Goal: Obtain resource: Obtain resource

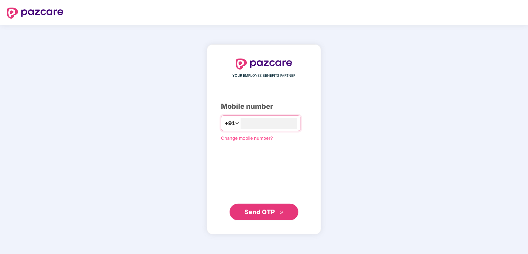
type input "**********"
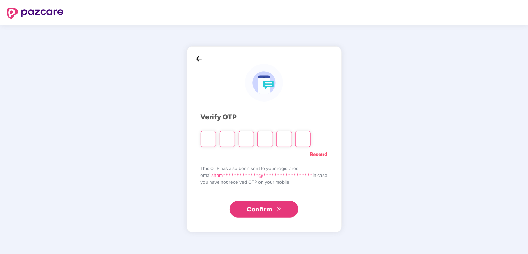
type input "*"
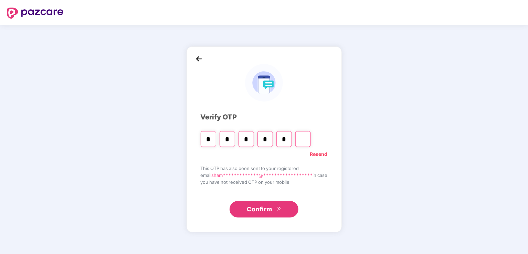
type input "*"
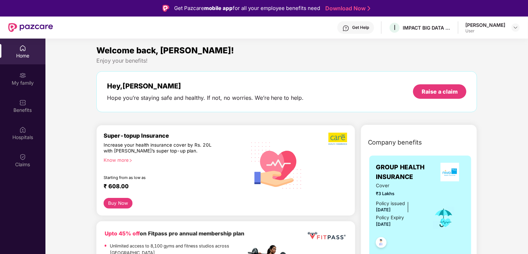
scroll to position [29, 0]
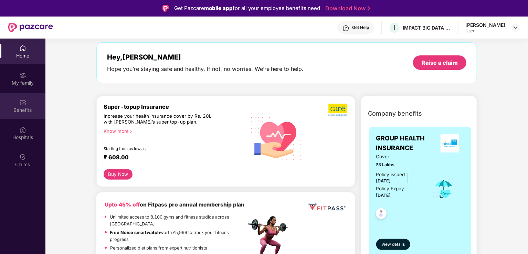
click at [20, 109] on div "Benefits" at bounding box center [22, 110] width 45 height 7
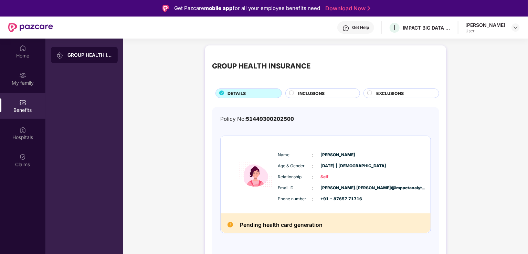
click at [309, 91] on span "INCLUSIONS" at bounding box center [311, 93] width 26 height 7
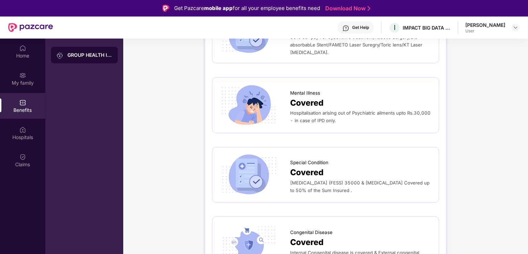
scroll to position [39, 0]
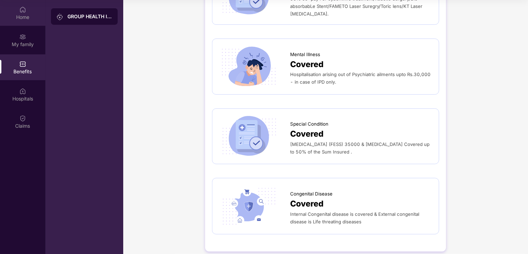
click at [20, 10] on img at bounding box center [22, 9] width 7 height 7
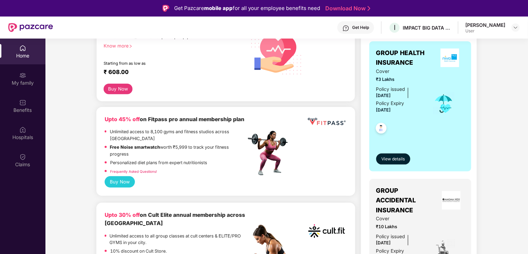
scroll to position [114, 0]
click at [22, 157] on img at bounding box center [22, 156] width 7 height 7
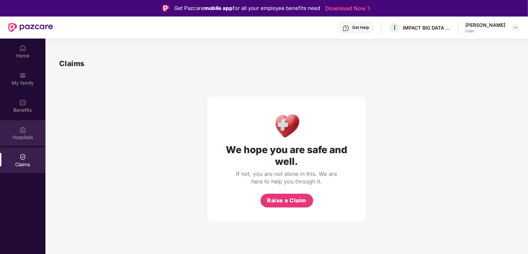
click at [29, 131] on div "Hospitals" at bounding box center [22, 133] width 45 height 26
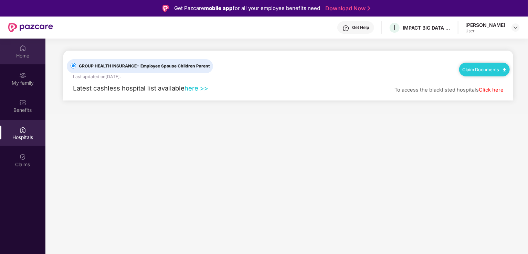
click at [29, 55] on div "Home" at bounding box center [22, 55] width 45 height 7
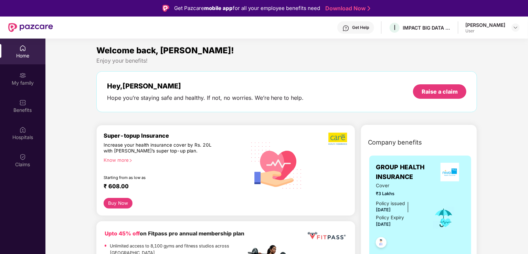
click at [14, 147] on div "Home My family Benefits Hospitals Claims" at bounding box center [22, 107] width 45 height 136
click at [32, 131] on div "Hospitals" at bounding box center [22, 133] width 45 height 26
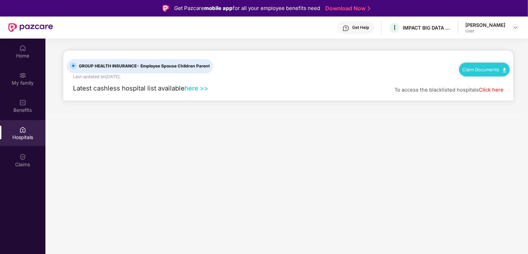
click at [192, 90] on link "here >>" at bounding box center [196, 88] width 24 height 8
click at [79, 90] on span "Latest cashless hospital list available" at bounding box center [128, 88] width 111 height 8
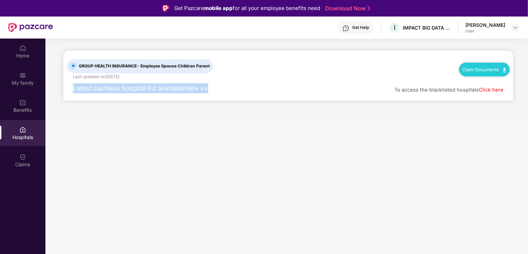
drag, startPoint x: 79, startPoint y: 90, endPoint x: 184, endPoint y: 104, distance: 105.5
click at [184, 104] on main "GROUP HEALTH INSURANCE - Employee Spouse Children Parent Last updated on [DATE]…" at bounding box center [286, 77] width 482 height 76
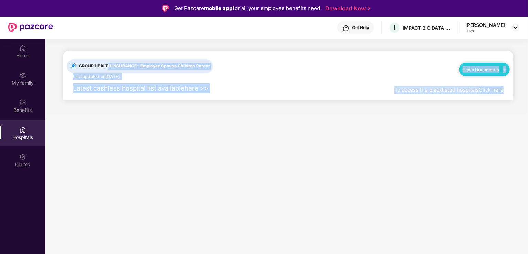
drag, startPoint x: 108, startPoint y: 71, endPoint x: 519, endPoint y: 144, distance: 417.8
click at [519, 144] on main "GROUP HEALTH INSURANCE - Employee Spouse Children Parent Last updated on [DATE]…" at bounding box center [286, 166] width 482 height 254
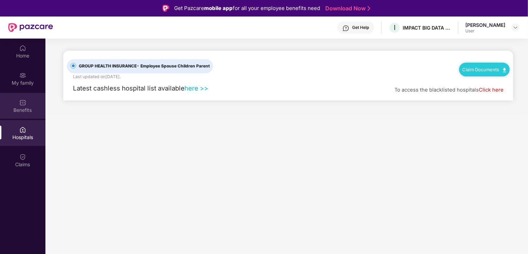
click at [28, 114] on div "Benefits" at bounding box center [22, 106] width 45 height 26
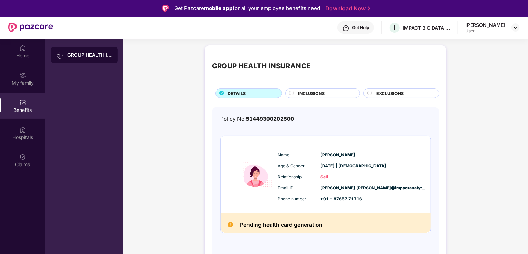
click at [307, 90] on span "INCLUSIONS" at bounding box center [311, 93] width 26 height 7
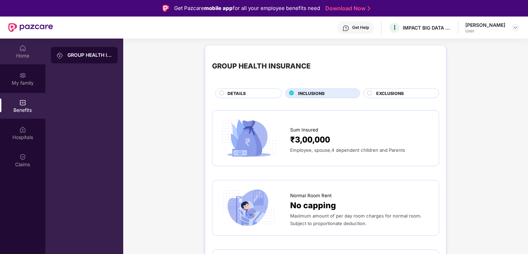
click at [12, 41] on div "Home" at bounding box center [22, 52] width 45 height 26
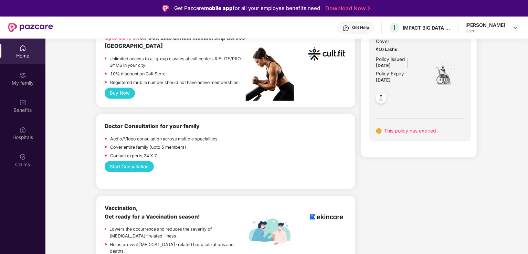
scroll to position [290, 0]
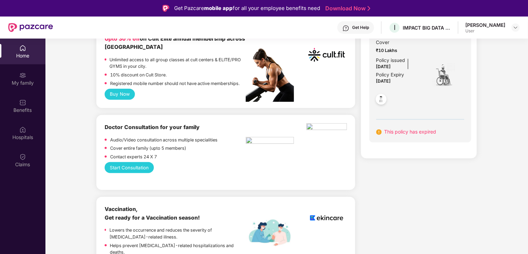
click at [148, 124] on b "Doctor Consultation for your family" at bounding box center [152, 127] width 95 height 7
click at [140, 137] on p "Audio/Video consultation across multiple specialities" at bounding box center [163, 140] width 107 height 7
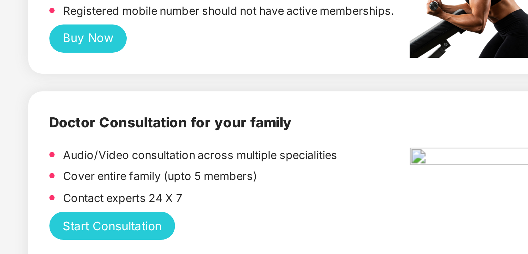
click at [130, 162] on button "Start Consultation" at bounding box center [130, 167] width 50 height 11
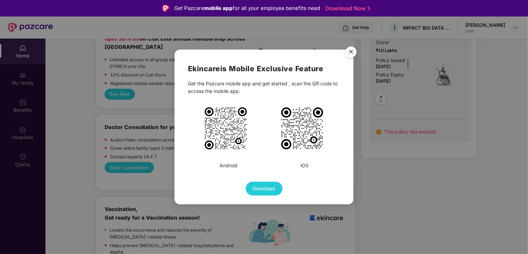
click at [268, 157] on div "Ekincare is Mobile Exclusive Feature Get the Pazcare mobile app and get started…" at bounding box center [264, 129] width 152 height 132
click at [350, 55] on img "Close" at bounding box center [350, 52] width 19 height 19
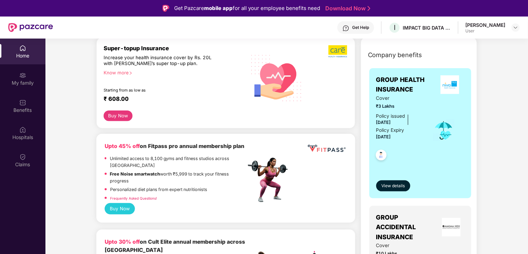
scroll to position [87, 0]
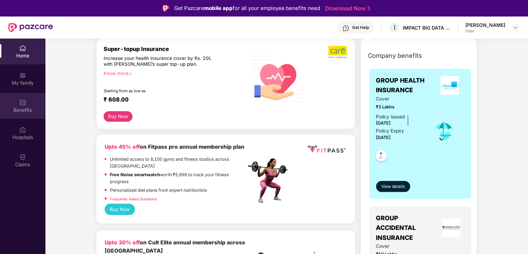
click at [17, 97] on div "Benefits" at bounding box center [22, 106] width 45 height 26
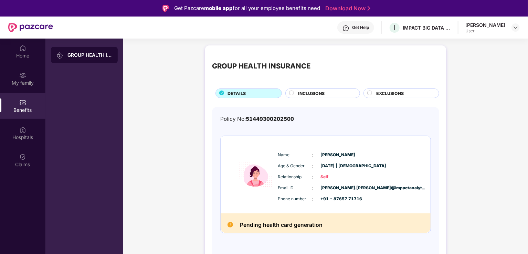
click at [305, 91] on span "INCLUSIONS" at bounding box center [311, 93] width 26 height 7
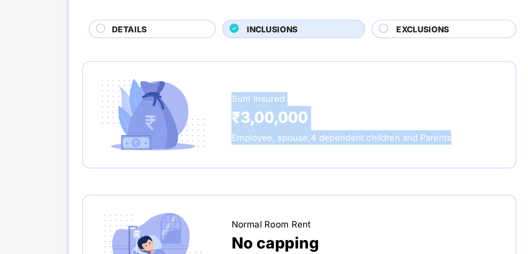
drag, startPoint x: 290, startPoint y: 132, endPoint x: 402, endPoint y: 157, distance: 115.2
click at [402, 157] on div "Sum Insured ₹3,00,000 Employee, spouse,4 dependent children and Parents" at bounding box center [325, 137] width 213 height 41
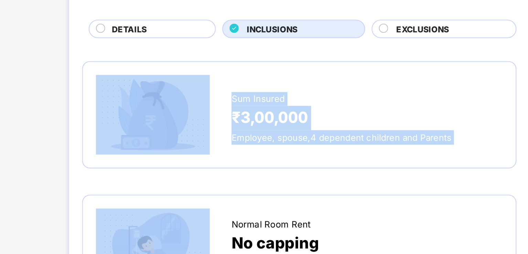
drag, startPoint x: 402, startPoint y: 157, endPoint x: 282, endPoint y: 124, distance: 124.2
click at [282, 124] on div "Sum Insured ₹3,00,000 Employee, spouse,4 dependent children and Parents" at bounding box center [325, 137] width 213 height 41
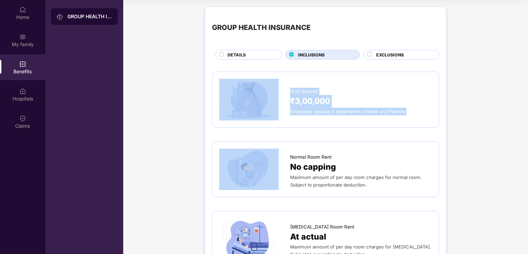
scroll to position [1, 0]
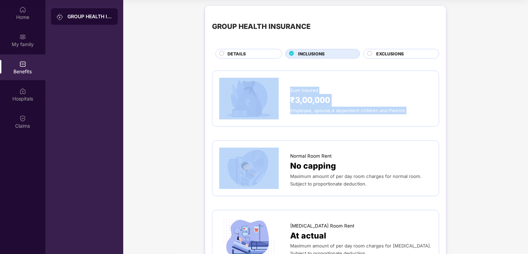
click at [324, 99] on span "₹3,00,000" at bounding box center [310, 100] width 40 height 13
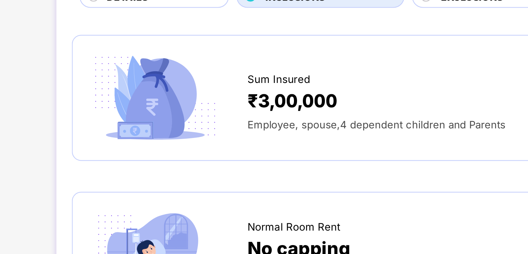
scroll to position [39, 0]
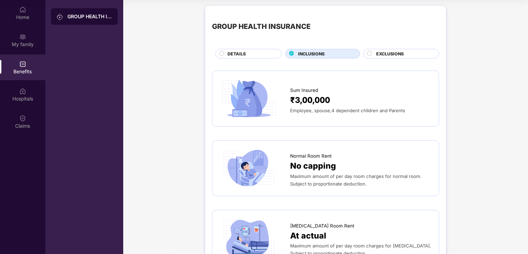
click at [377, 51] on span "EXCLUSIONS" at bounding box center [390, 54] width 28 height 7
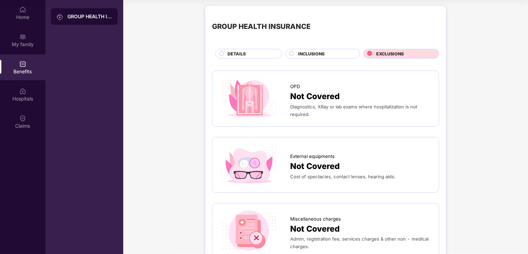
click at [294, 113] on span "Diagnostics, XRay or lab exams where hospitalization is not required." at bounding box center [353, 110] width 127 height 13
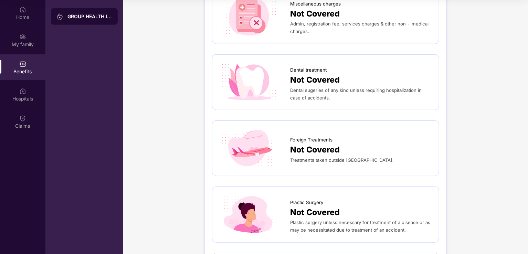
scroll to position [302, 0]
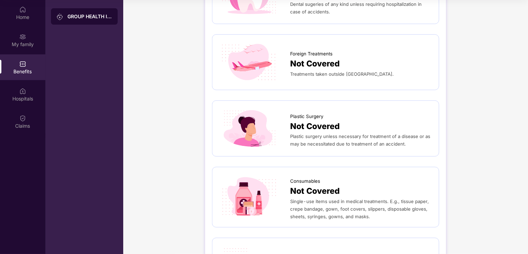
click at [387, 125] on div "Not Covered" at bounding box center [361, 126] width 142 height 13
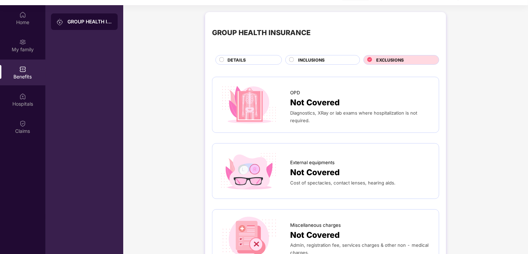
scroll to position [1, 0]
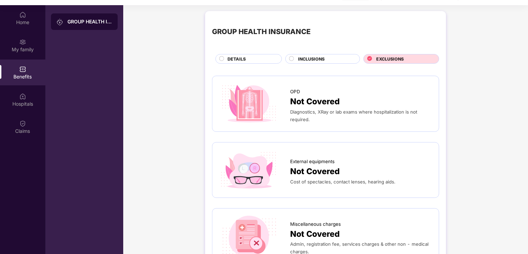
click at [308, 62] on span "INCLUSIONS" at bounding box center [311, 59] width 26 height 7
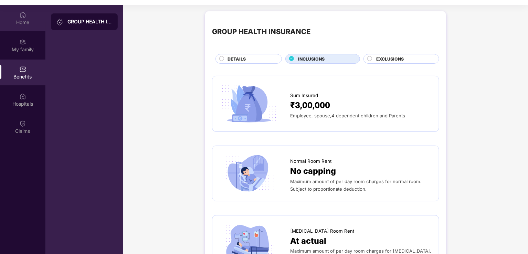
click at [23, 18] on div "Home" at bounding box center [22, 18] width 45 height 26
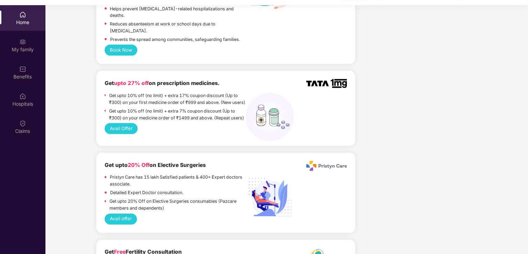
scroll to position [496, 0]
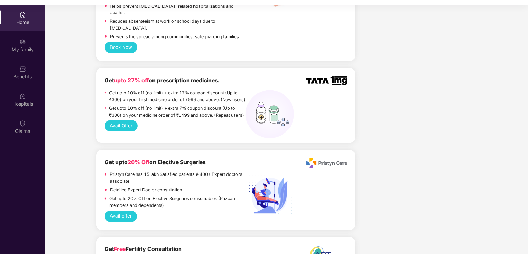
click at [144, 89] on p "Get upto 10% off (no limit) + extra 17% coupon discount (Up to ₹300) on your fi…" at bounding box center [177, 96] width 137 height 14
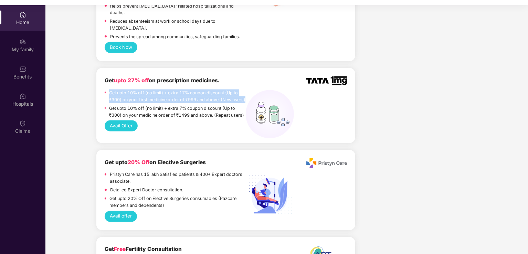
click at [144, 89] on p "Get upto 10% off (no limit) + extra 17% coupon discount (Up to ₹300) on your fi…" at bounding box center [177, 96] width 137 height 14
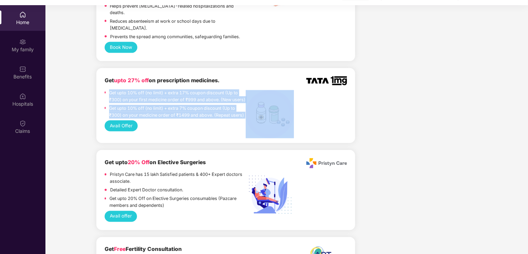
drag, startPoint x: 144, startPoint y: 69, endPoint x: 179, endPoint y: 98, distance: 45.4
click at [179, 98] on div "Get upto 10% off (no limit) + extra 17% coupon discount (Up to ₹300) on your fi…" at bounding box center [175, 104] width 141 height 31
click at [179, 105] on p "Get upto 10% off (no limit) + extra 7% coupon discount (Up to ₹300) on your med…" at bounding box center [177, 112] width 137 height 14
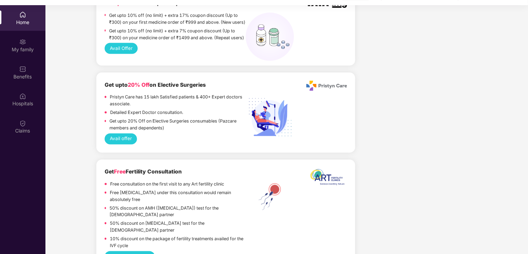
scroll to position [575, 0]
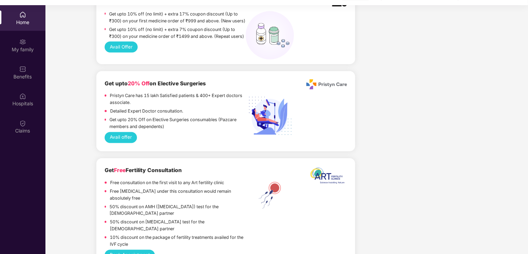
click at [180, 117] on p "Get upto 20% Off on Elective Surgeries consumables (Pazcare members and depende…" at bounding box center [177, 124] width 136 height 14
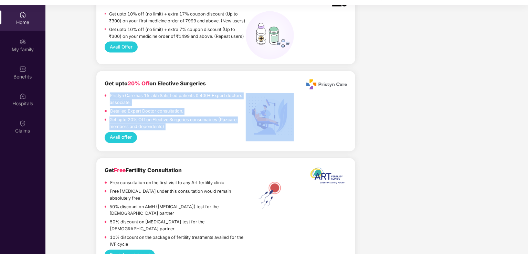
drag, startPoint x: 180, startPoint y: 102, endPoint x: 177, endPoint y: 73, distance: 29.4
click at [177, 79] on div "Get upto 20% Off on Elective Surgeries Pristyn Care has 15 lakh Satisfied patie…" at bounding box center [175, 105] width 141 height 53
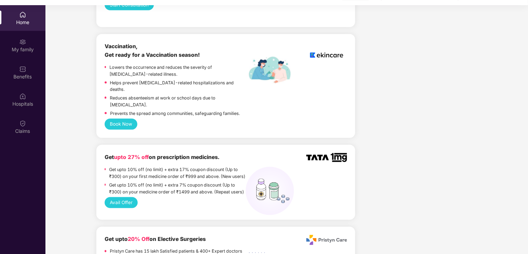
scroll to position [420, 0]
click at [142, 166] on p "Get upto 10% off (no limit) + extra 17% coupon discount (Up to ₹300) on your fi…" at bounding box center [177, 173] width 137 height 14
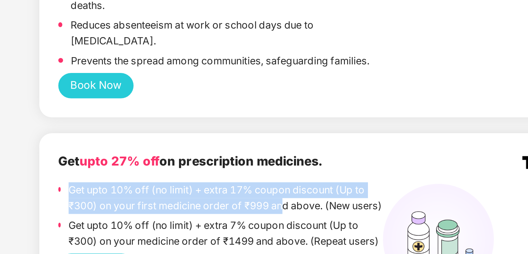
drag, startPoint x: 109, startPoint y: 149, endPoint x: 202, endPoint y: 156, distance: 93.2
click at [202, 166] on p "Get upto 10% off (no limit) + extra 17% coupon discount (Up to ₹300) on your fi…" at bounding box center [177, 173] width 137 height 14
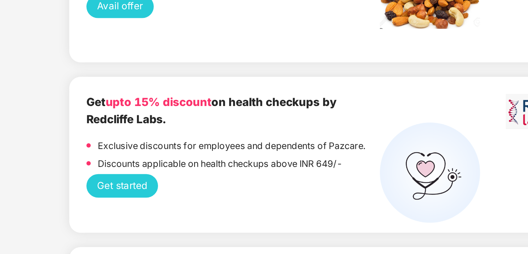
click at [142, 124] on span "upto 15% discount" at bounding box center [139, 127] width 51 height 7
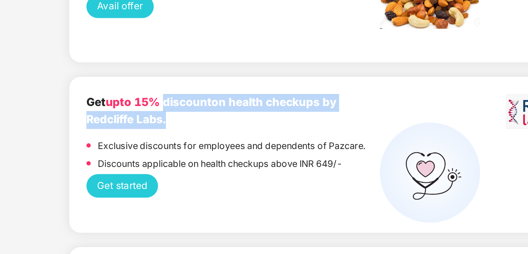
drag, startPoint x: 142, startPoint y: 101, endPoint x: 131, endPoint y: 112, distance: 15.8
click at [131, 124] on b "Get upto 15% discount on health checkups by Redcliffe Labs." at bounding box center [165, 131] width 120 height 15
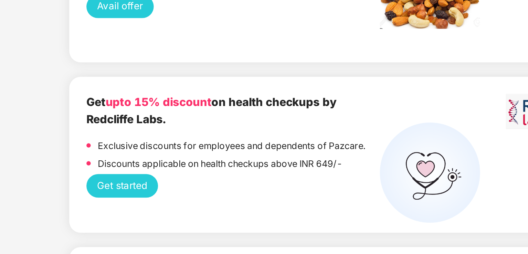
click at [141, 154] on p "Discounts applicable on health checkups above INR 649/-" at bounding box center [169, 157] width 118 height 7
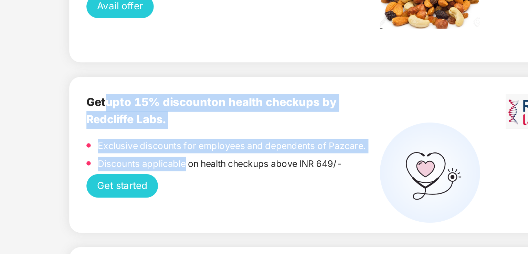
drag, startPoint x: 141, startPoint y: 133, endPoint x: 122, endPoint y: 105, distance: 34.7
click at [122, 124] on div "Get upto 15% discount on health checkups by Redcliffe Labs. Exclusive discounts…" at bounding box center [175, 143] width 141 height 39
click at [122, 124] on span "upto 15% discount" at bounding box center [139, 127] width 51 height 7
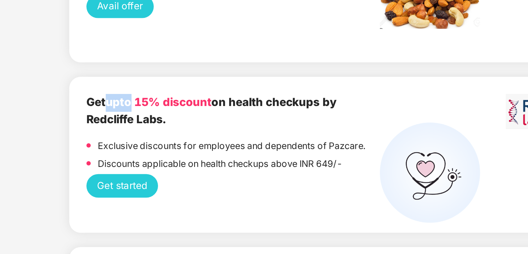
click at [122, 124] on span "upto 15% discount" at bounding box center [139, 127] width 51 height 7
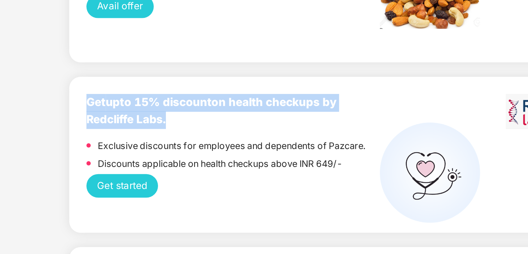
click at [122, 124] on span "upto 15% discount" at bounding box center [139, 127] width 51 height 7
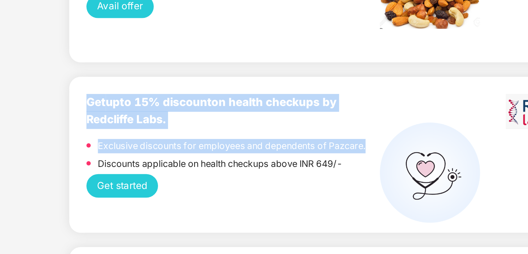
drag, startPoint x: 122, startPoint y: 105, endPoint x: 142, endPoint y: 126, distance: 28.9
click at [142, 126] on div "Get upto 15% discount on health checkups by Redcliffe Labs. Exclusive discounts…" at bounding box center [175, 143] width 141 height 39
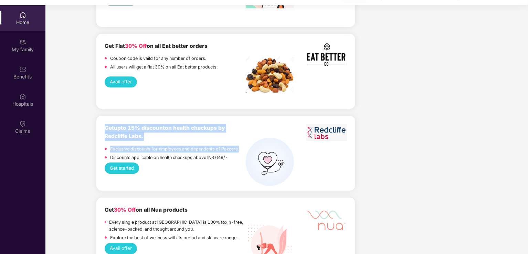
click at [122, 162] on button "Get started" at bounding box center [122, 167] width 35 height 11
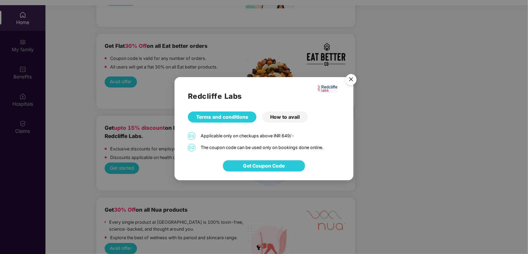
click at [273, 121] on div "How to avail" at bounding box center [285, 116] width 46 height 11
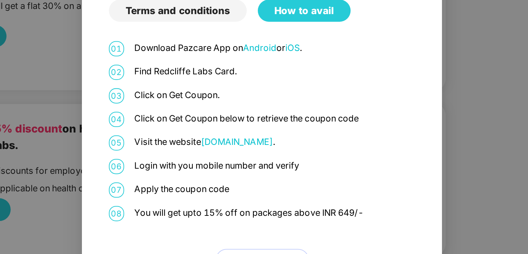
click at [225, 85] on p "Download Pazcare App on Android or iOS ." at bounding box center [270, 87] width 139 height 7
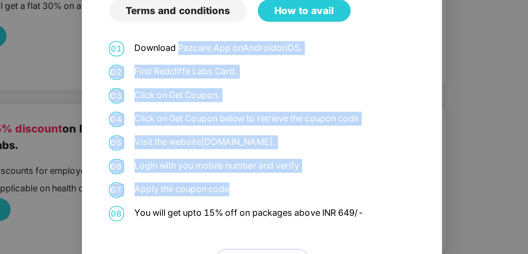
drag, startPoint x: 225, startPoint y: 85, endPoint x: 242, endPoint y: 152, distance: 69.7
click at [242, 152] on div "01 Download Pazcare App on Android or iOS . 02 Find Redcliffe Labs Card. 03 Cli…" at bounding box center [264, 141] width 152 height 115
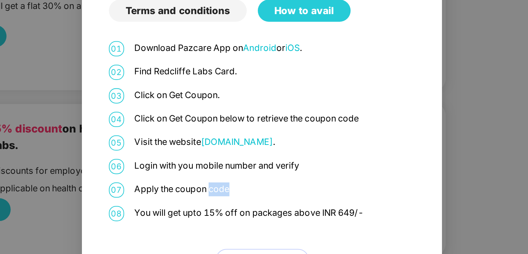
click at [242, 152] on div "01 Download Pazcare App on Android or iOS . 02 Find Redcliffe Labs Card. 03 Cli…" at bounding box center [264, 141] width 152 height 115
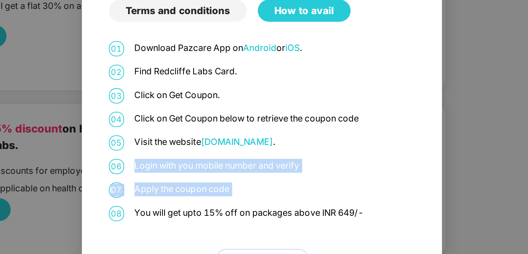
drag, startPoint x: 242, startPoint y: 152, endPoint x: 248, endPoint y: 148, distance: 7.1
click at [248, 148] on div "01 Download Pazcare App on Android or iOS . 02 Find Redcliffe Labs Card. 03 Cli…" at bounding box center [264, 141] width 152 height 115
click at [248, 148] on p "Login with you mobile number and verify" at bounding box center [270, 146] width 139 height 7
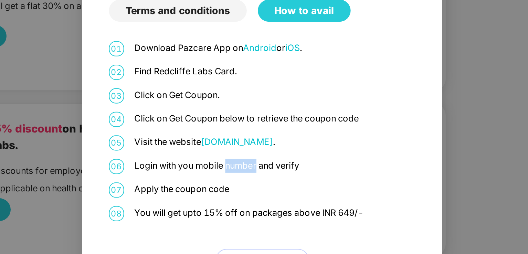
click at [248, 148] on p "Login with you mobile number and verify" at bounding box center [270, 146] width 139 height 7
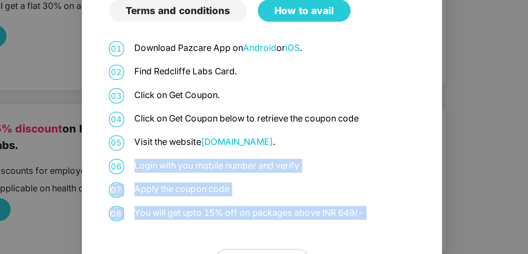
drag, startPoint x: 248, startPoint y: 148, endPoint x: 269, endPoint y: 165, distance: 27.7
click at [269, 165] on div "01 Download Pazcare App on Android or iOS . 02 Find Redcliffe Labs Card. 03 Cli…" at bounding box center [264, 141] width 152 height 115
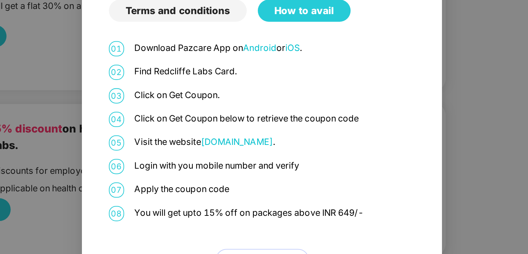
click at [215, 121] on p "Click on Get Coupon below to retrieve the coupon code" at bounding box center [270, 122] width 139 height 7
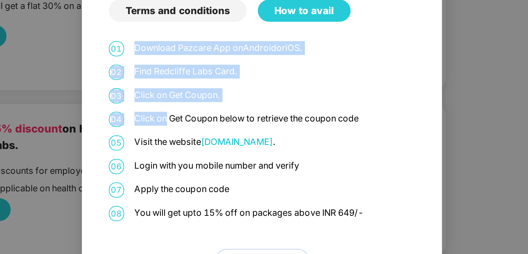
drag, startPoint x: 215, startPoint y: 121, endPoint x: 212, endPoint y: 81, distance: 40.3
click at [212, 81] on div "Redcliffe Labs Terms and conditions How to avail 01 Download Pazcare App on And…" at bounding box center [263, 114] width 179 height 170
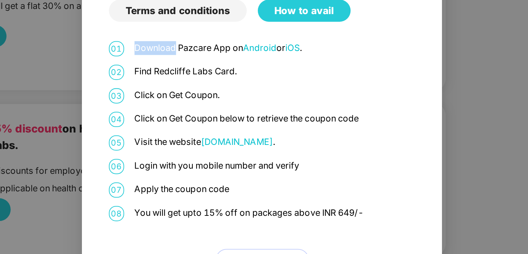
click at [212, 81] on div "Redcliffe Labs Terms and conditions How to avail 01 Download Pazcare App on And…" at bounding box center [263, 114] width 179 height 170
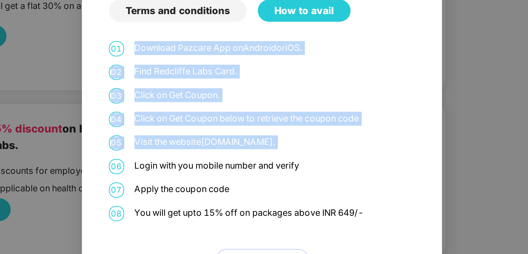
drag, startPoint x: 212, startPoint y: 81, endPoint x: 220, endPoint y: 133, distance: 52.5
click at [220, 133] on div "Redcliffe Labs Terms and conditions How to avail 01 Download Pazcare App on And…" at bounding box center [263, 114] width 179 height 170
click at [220, 133] on p "Visit the website [DOMAIN_NAME] ." at bounding box center [270, 134] width 139 height 7
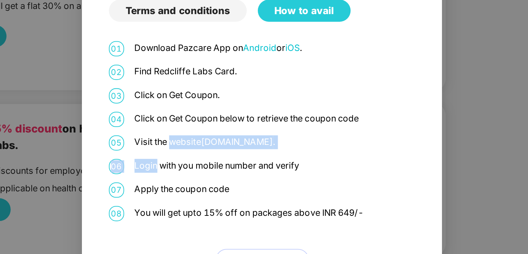
drag, startPoint x: 220, startPoint y: 133, endPoint x: 208, endPoint y: 140, distance: 13.5
click at [208, 140] on div "01 Download Pazcare App on Android or iOS . 02 Find Redcliffe Labs Card. 03 Cli…" at bounding box center [264, 141] width 152 height 115
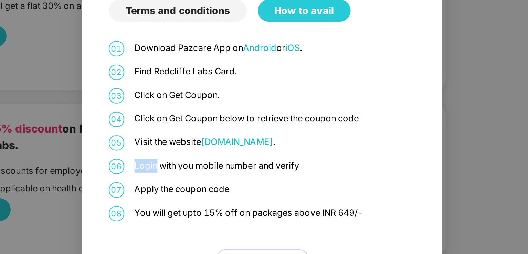
click at [208, 140] on div "01 Download Pazcare App on Android or iOS . 02 Find Redcliffe Labs Card. 03 Cli…" at bounding box center [264, 141] width 152 height 115
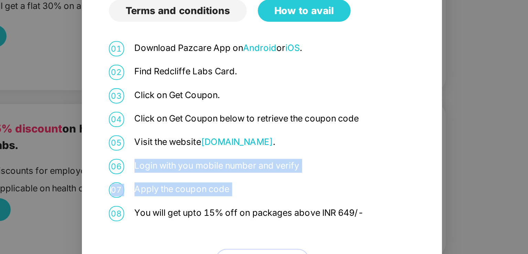
drag, startPoint x: 208, startPoint y: 140, endPoint x: 235, endPoint y: 151, distance: 29.1
click at [235, 151] on div "01 Download Pazcare App on Android or iOS . 02 Find Redcliffe Labs Card. 03 Cli…" at bounding box center [264, 141] width 152 height 115
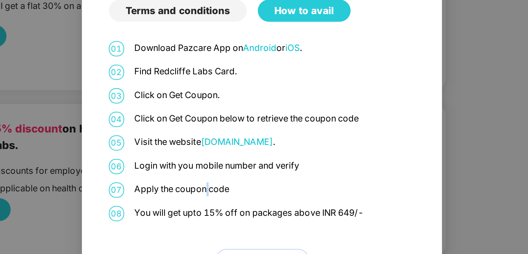
click at [235, 151] on div "01 Download Pazcare App on Android or iOS . 02 Find Redcliffe Labs Card. 03 Cli…" at bounding box center [264, 141] width 152 height 115
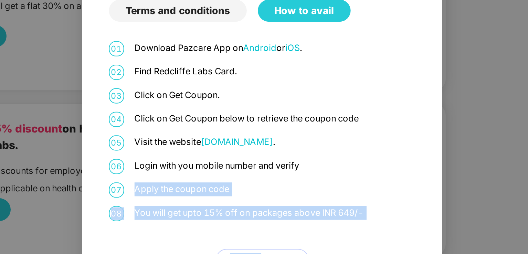
drag, startPoint x: 235, startPoint y: 151, endPoint x: 268, endPoint y: 174, distance: 39.6
click at [268, 174] on div "01 Download Pazcare App on Android or iOS . 02 Find Redcliffe Labs Card. 03 Cli…" at bounding box center [264, 141] width 152 height 115
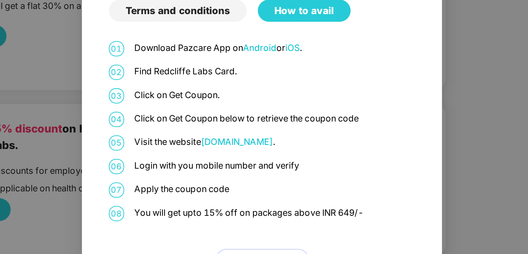
click at [268, 174] on div "01 Download Pazcare App on Android or iOS . 02 Find Redcliffe Labs Card. 03 Cli…" at bounding box center [264, 141] width 152 height 115
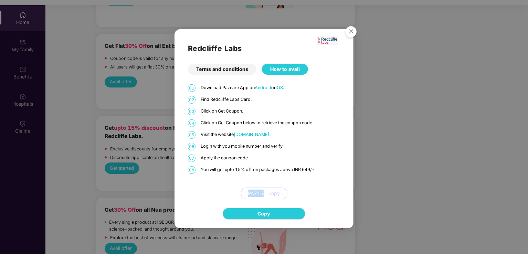
click at [354, 32] on img "Close" at bounding box center [350, 32] width 19 height 19
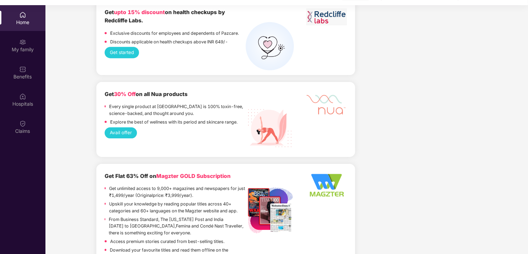
scroll to position [1096, 0]
click at [117, 119] on p "Explore the best of wellness with its period and skincare range." at bounding box center [173, 122] width 127 height 7
click at [119, 127] on button "Avail offer" at bounding box center [121, 132] width 33 height 11
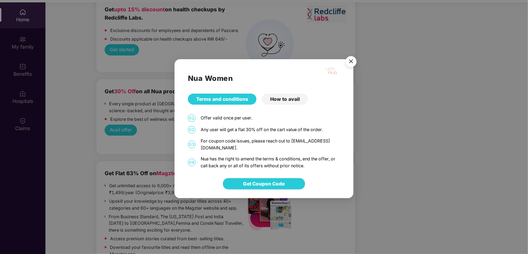
scroll to position [36, 0]
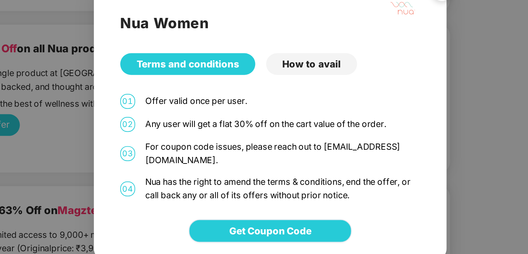
click at [268, 180] on span "Get Coupon Code" at bounding box center [264, 184] width 42 height 8
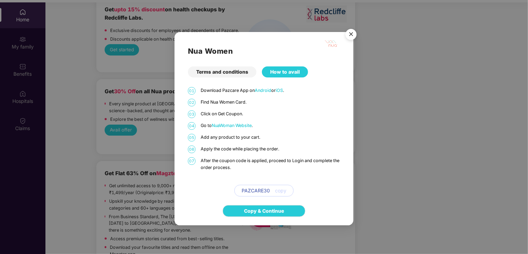
click at [281, 187] on span "copy" at bounding box center [280, 191] width 11 height 8
click at [251, 190] on span "PAZCARE30" at bounding box center [255, 191] width 28 height 8
copy span "PAZCARE30"
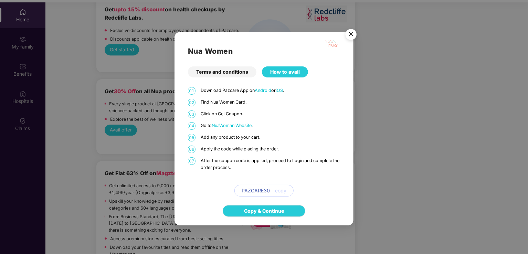
click at [120, 155] on div "Nua Women Terms and conditions How to avail 01 Download Pazcare App on Android …" at bounding box center [264, 127] width 528 height 254
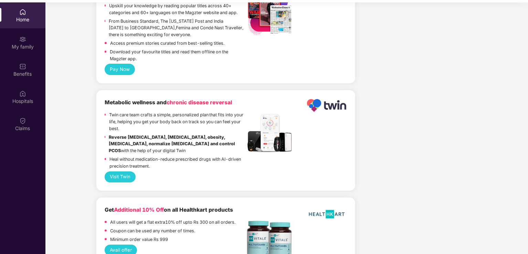
scroll to position [1373, 0]
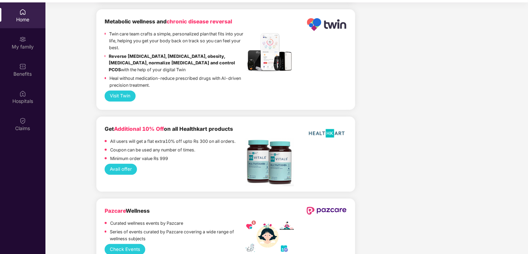
click at [134, 244] on button "Check Events" at bounding box center [125, 249] width 41 height 11
